Goal: Task Accomplishment & Management: Use online tool/utility

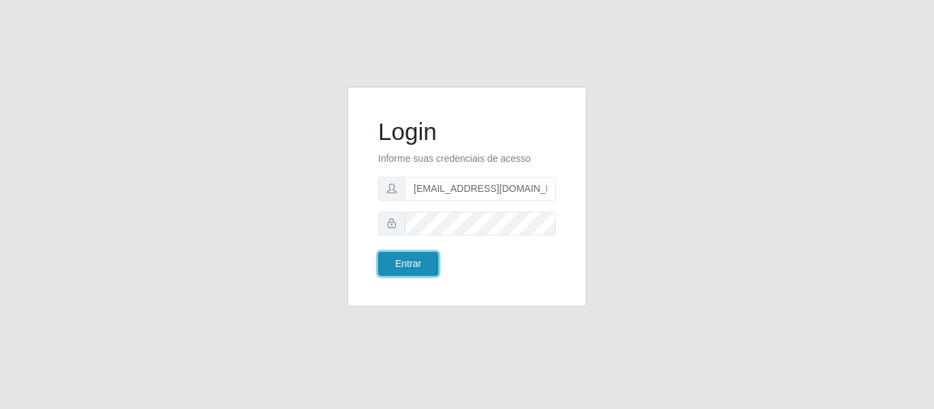
click at [399, 274] on button "Entrar" at bounding box center [408, 264] width 60 height 24
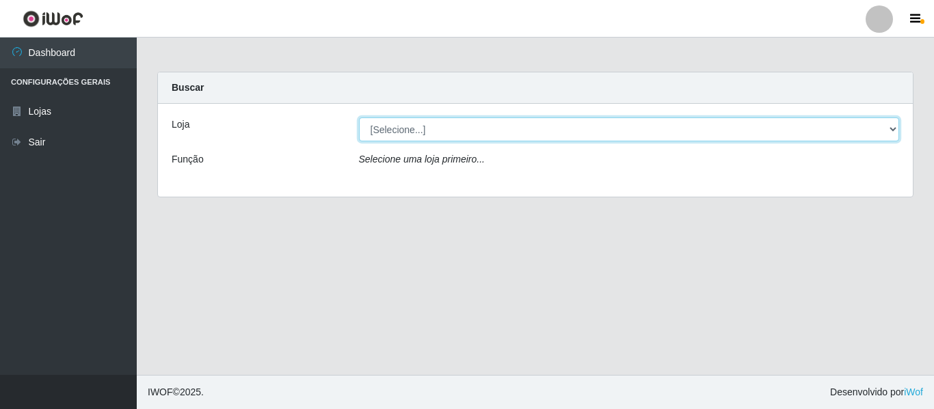
click at [416, 126] on select "[Selecione...] Hiper Queiroz - [GEOGRAPHIC_DATA]" at bounding box center [629, 130] width 541 height 24
select select "497"
click at [359, 118] on select "[Selecione...] Hiper Queiroz - [GEOGRAPHIC_DATA]" at bounding box center [629, 130] width 541 height 24
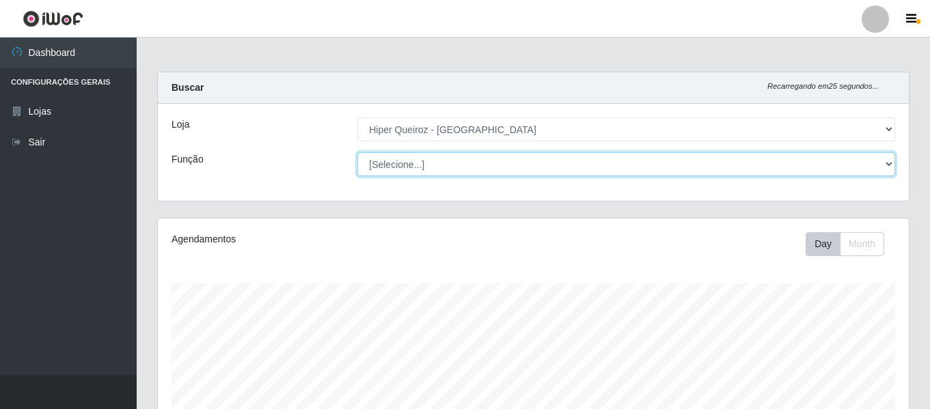
click at [399, 176] on select "[Selecione...] ASG ASG + ASG ++ Embalador Embalador + Embalador ++ Repositor Re…" at bounding box center [626, 164] width 538 height 24
click at [357, 152] on select "[Selecione...] ASG ASG + ASG ++ Embalador Embalador + Embalador ++ Repositor Re…" at bounding box center [626, 164] width 538 height 24
click at [411, 156] on select "[Selecione...] ASG ASG + ASG ++ Embalador Embalador + Embalador ++ Repositor Re…" at bounding box center [626, 164] width 538 height 24
click at [357, 152] on select "[Selecione...] ASG ASG + ASG ++ Embalador Embalador + Embalador ++ Repositor Re…" at bounding box center [626, 164] width 538 height 24
click at [393, 165] on select "[Selecione...] ASG ASG + ASG ++ Embalador Embalador + Embalador ++ Repositor Re…" at bounding box center [626, 164] width 538 height 24
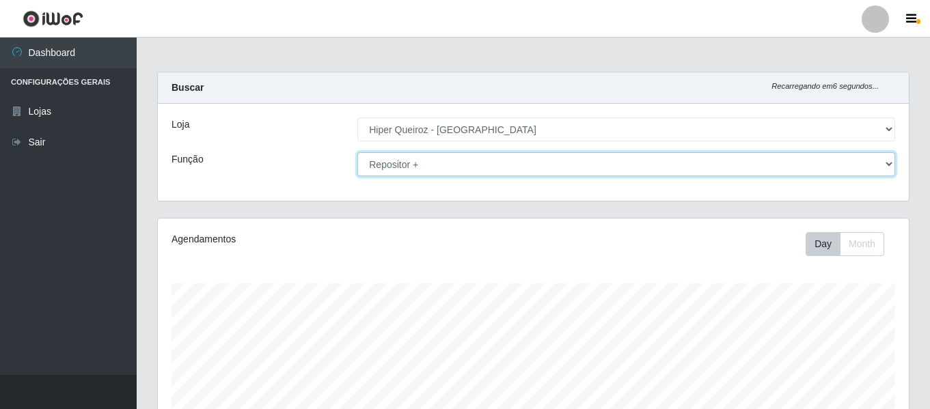
select select "[Selecione...]"
click at [357, 152] on select "[Selecione...] ASG ASG + ASG ++ Embalador Embalador + Embalador ++ Repositor Re…" at bounding box center [626, 164] width 538 height 24
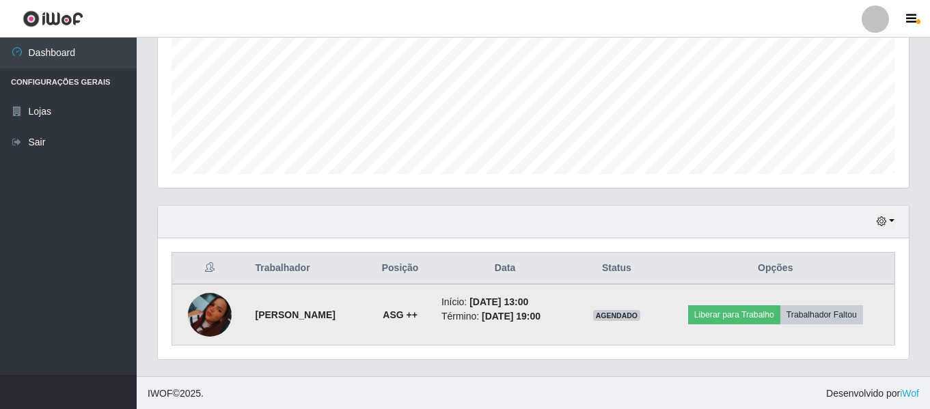
scroll to position [316, 0]
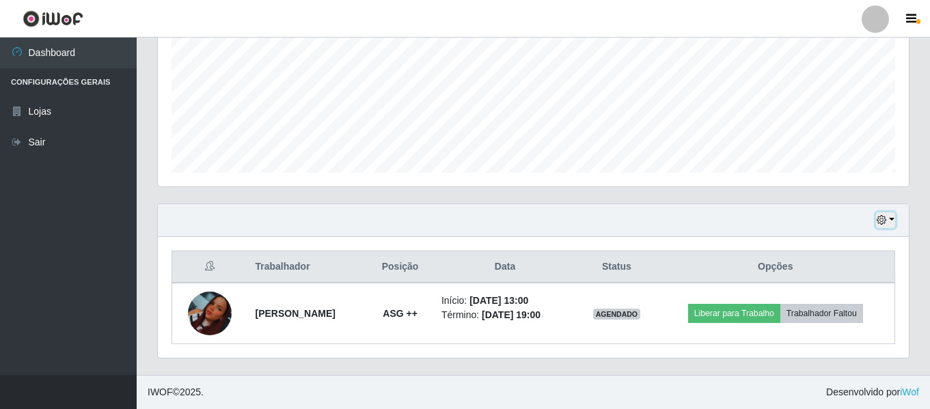
click at [882, 219] on icon "button" at bounding box center [882, 220] width 10 height 10
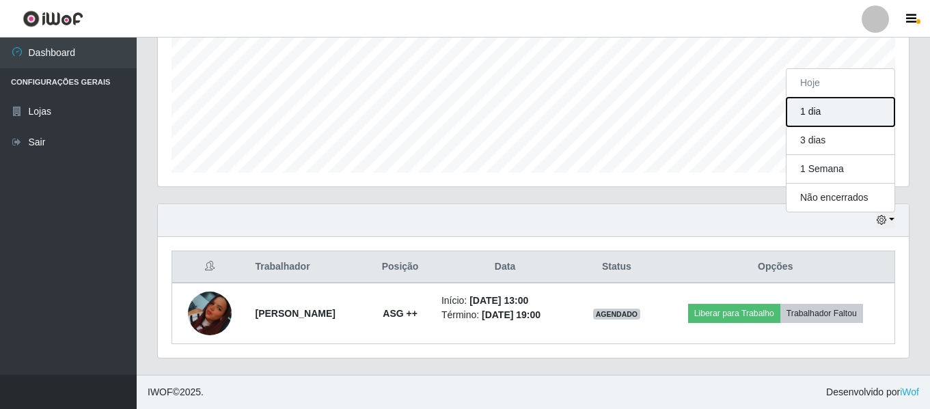
click at [825, 111] on button "1 dia" at bounding box center [841, 112] width 108 height 29
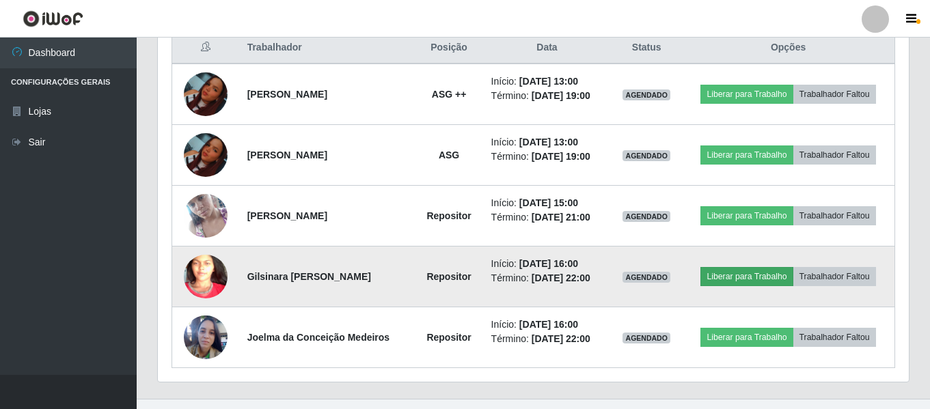
scroll to position [559, 0]
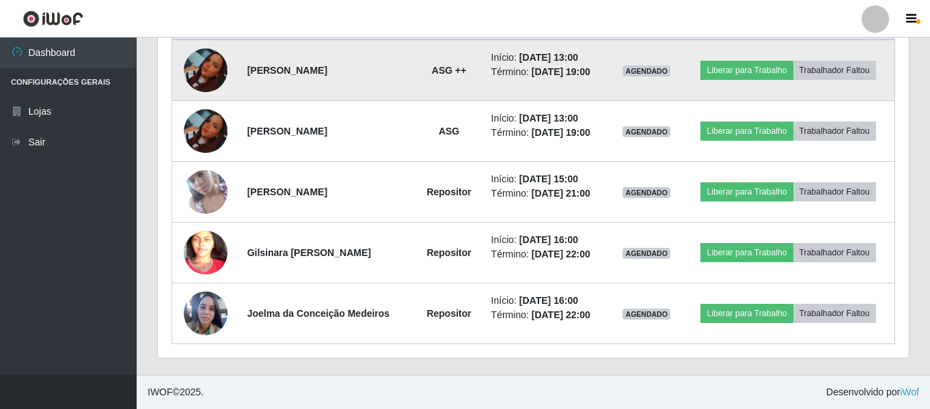
click at [467, 69] on strong "ASG ++" at bounding box center [449, 70] width 35 height 11
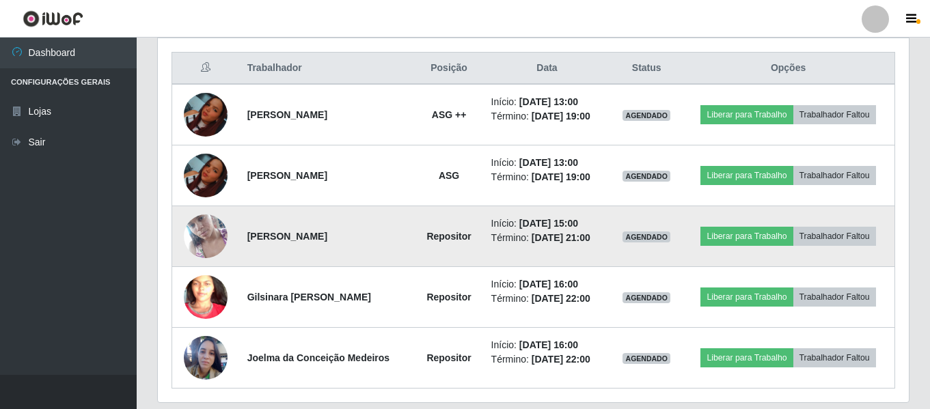
scroll to position [491, 0]
